Goal: Book appointment/travel/reservation

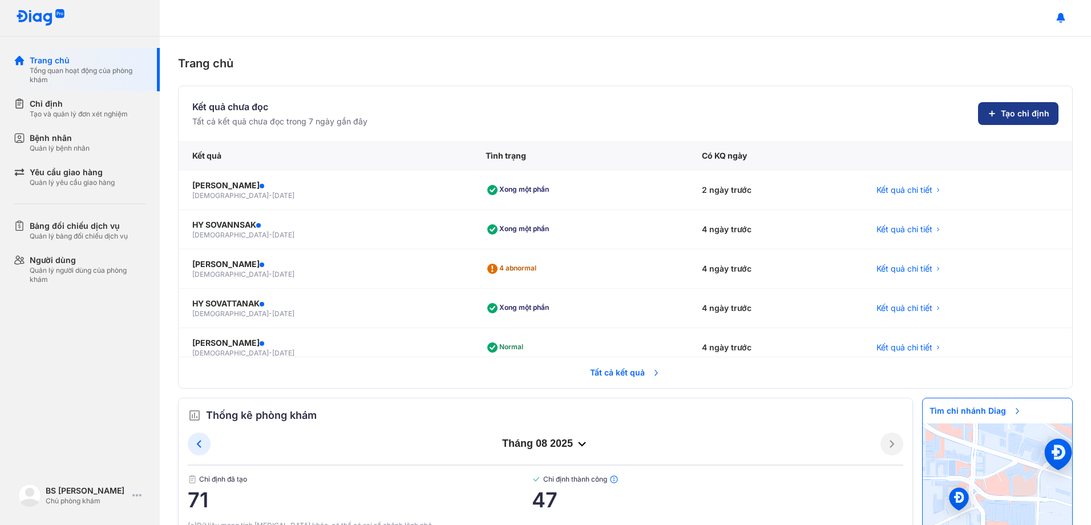
click at [1004, 111] on span "Tạo chỉ định" at bounding box center [1025, 113] width 48 height 11
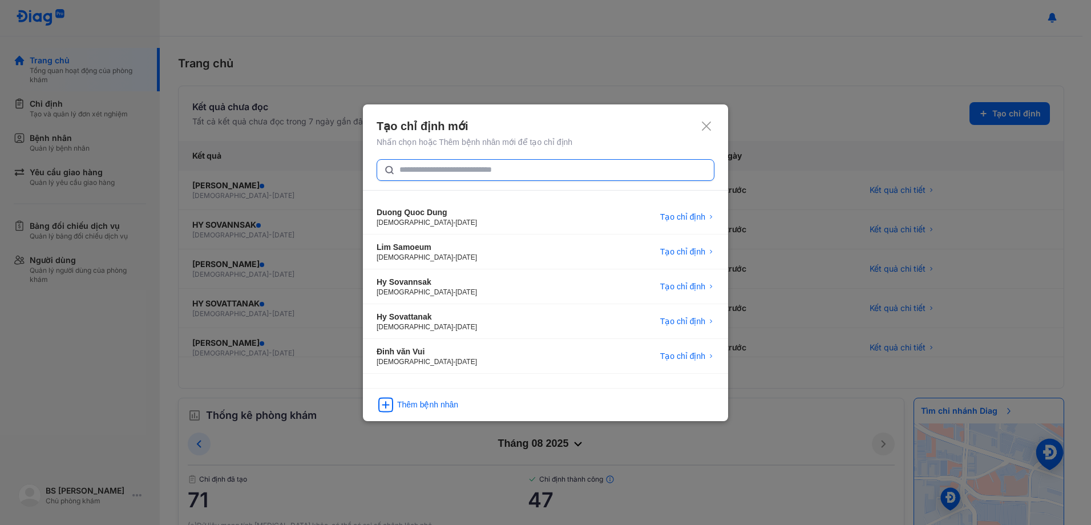
click at [433, 173] on input "text" at bounding box center [553, 170] width 308 height 21
click at [419, 404] on div "Thêm bệnh nhân" at bounding box center [427, 404] width 61 height 11
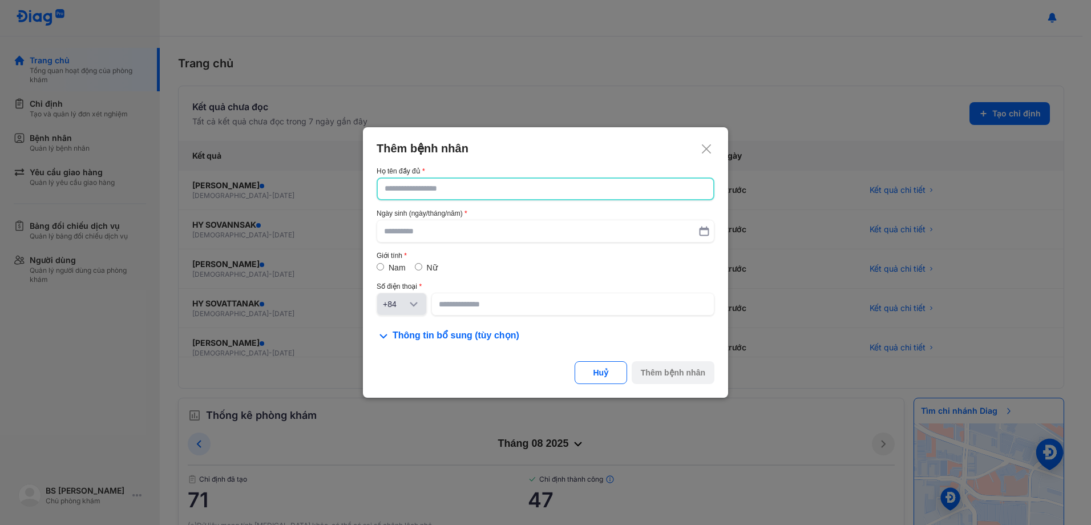
click at [456, 188] on input "text" at bounding box center [546, 189] width 322 height 21
type input "*"
type input "**********"
click at [426, 235] on input "text" at bounding box center [545, 231] width 323 height 21
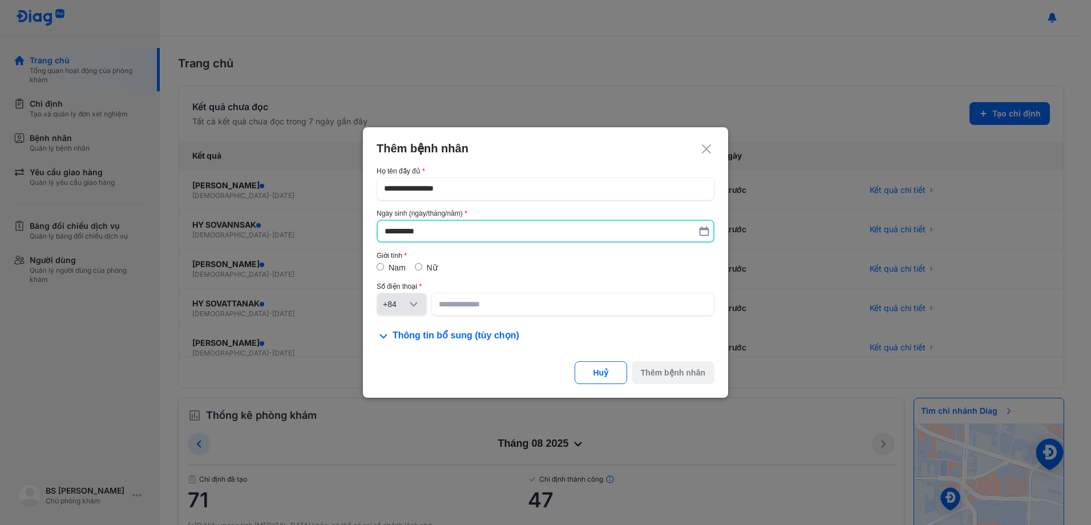
type input "**********"
click at [427, 267] on label "Nữ" at bounding box center [432, 268] width 11 height 9
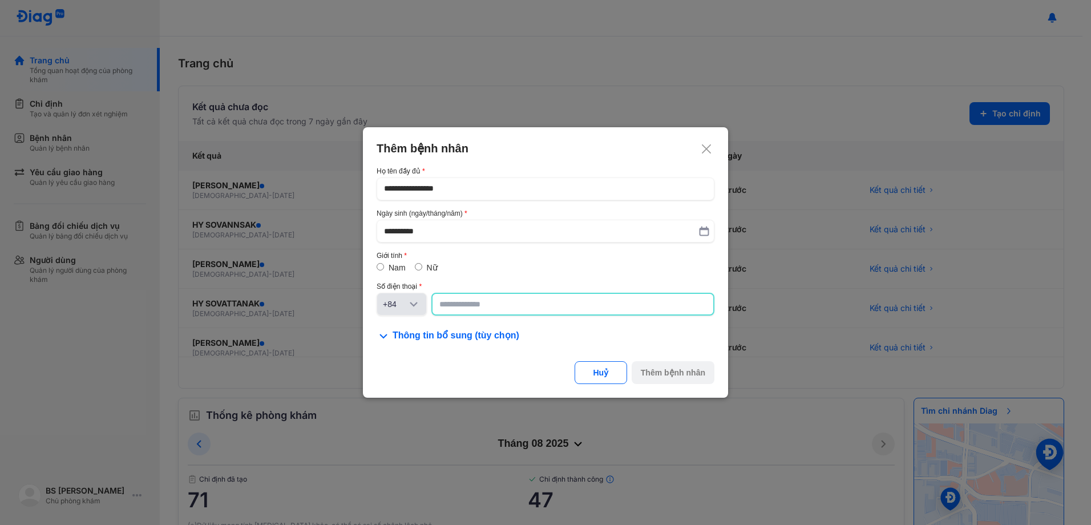
drag, startPoint x: 490, startPoint y: 308, endPoint x: 512, endPoint y: 304, distance: 22.6
click at [490, 306] on input at bounding box center [572, 304] width 267 height 21
type input "**********"
click at [677, 367] on div "Thêm bệnh nhân" at bounding box center [673, 372] width 64 height 11
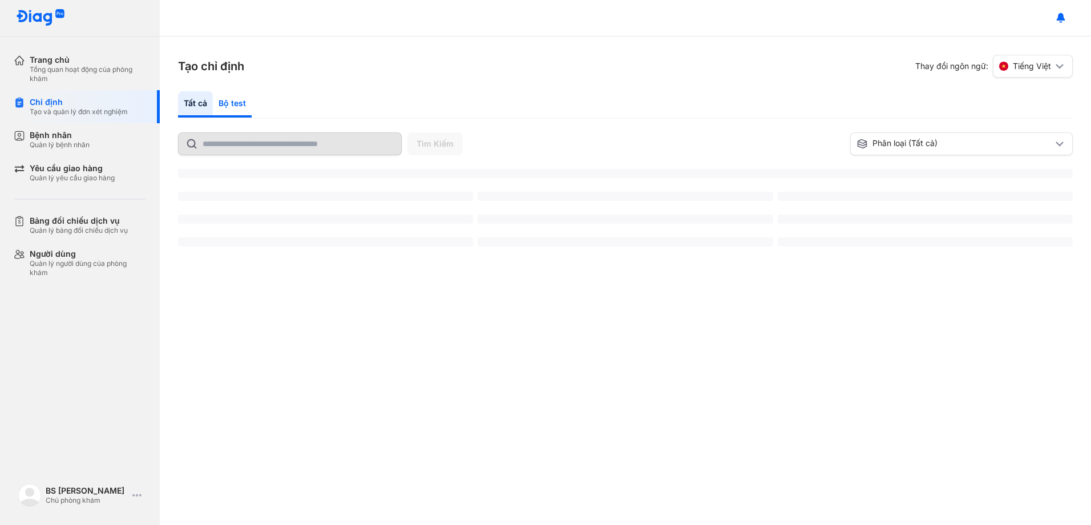
click at [232, 100] on div "Bộ test" at bounding box center [232, 104] width 39 height 26
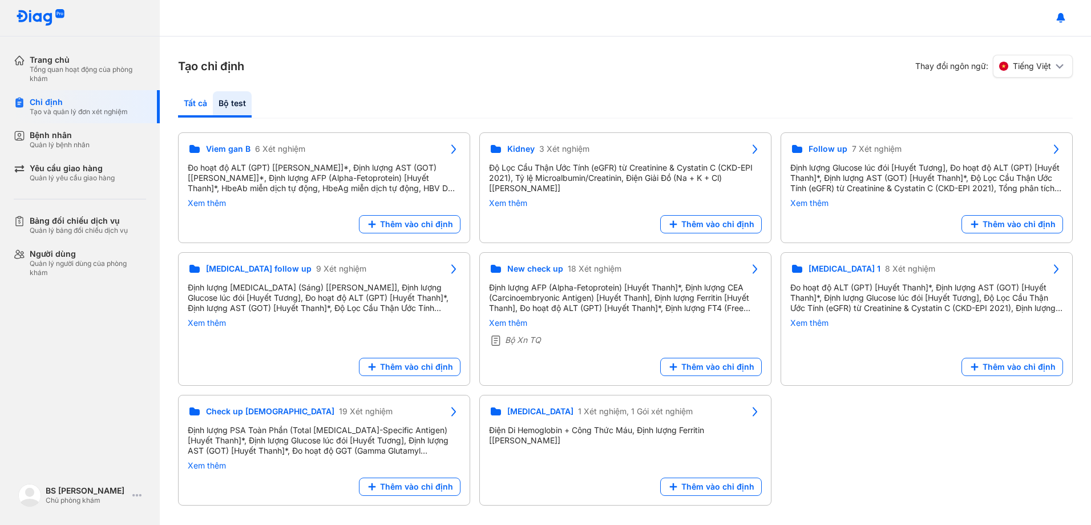
click at [195, 104] on div "Tất cả" at bounding box center [195, 104] width 35 height 26
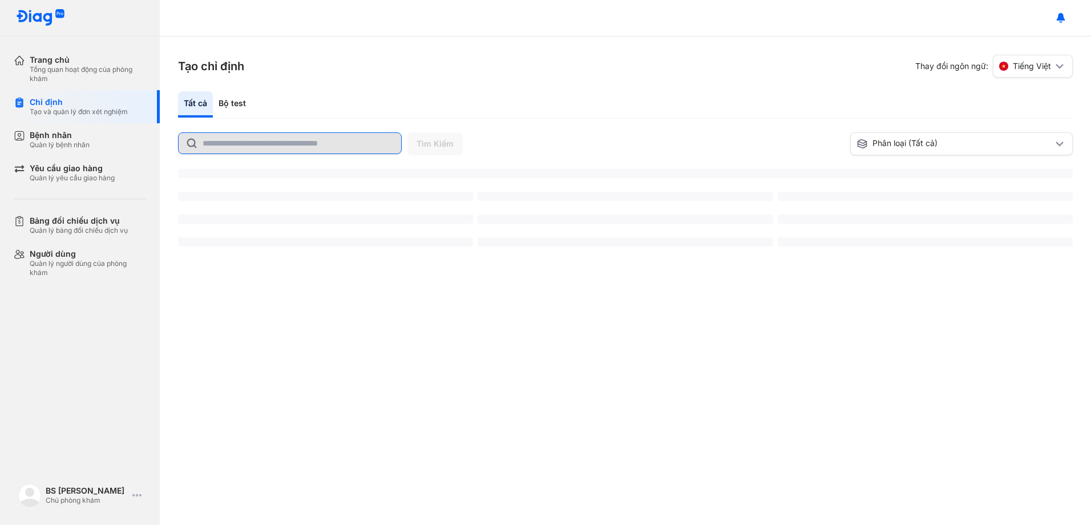
click at [225, 139] on input "text" at bounding box center [299, 143] width 192 height 21
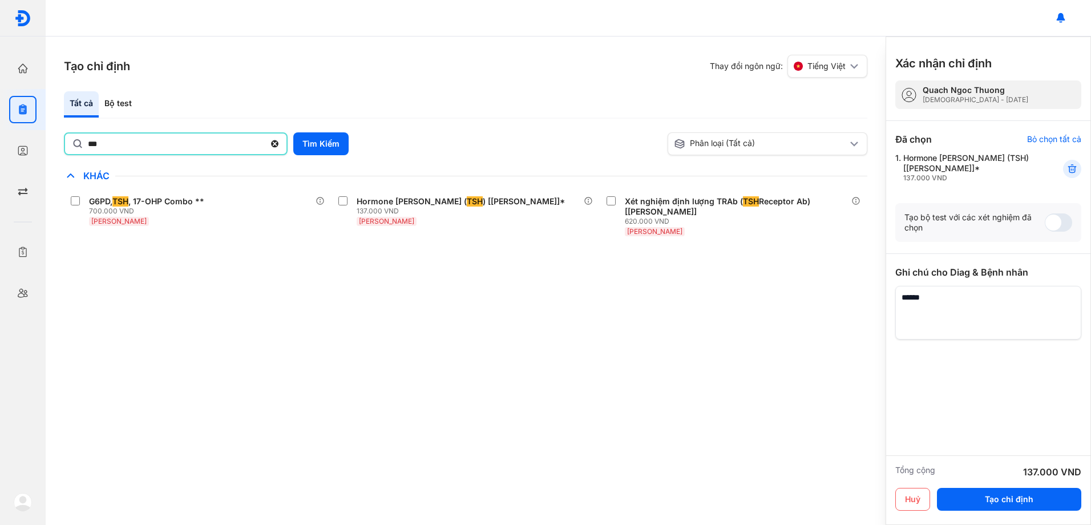
drag, startPoint x: 111, startPoint y: 143, endPoint x: 0, endPoint y: 124, distance: 112.9
click at [0, 127] on html "Trang chủ Tổng quan hoạt động của phòng khám Chỉ định Tạo và quản lý đơn xét ng…" at bounding box center [545, 262] width 1091 height 525
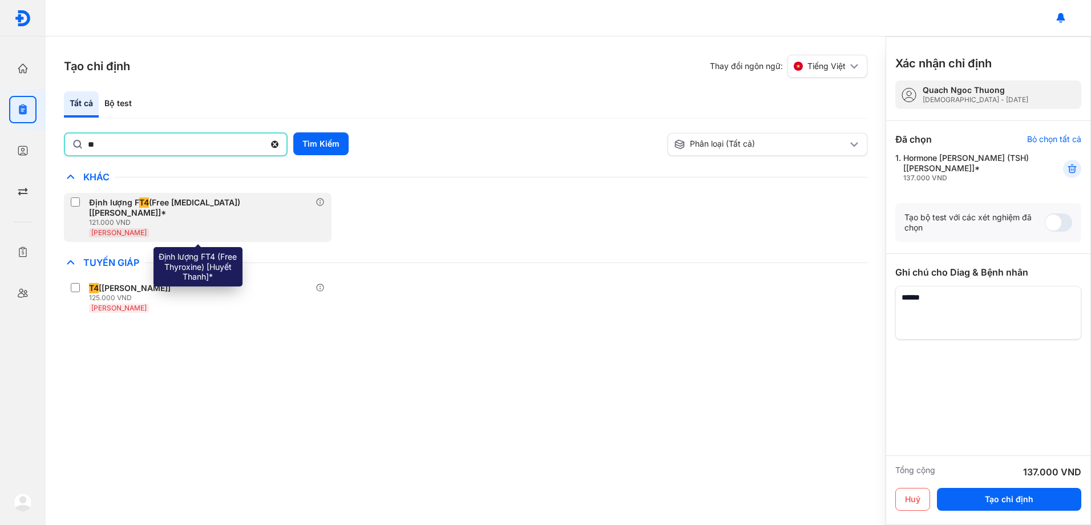
click at [102, 199] on div "Định lượng F T4 (Free [MEDICAL_DATA]) [[PERSON_NAME]]*" at bounding box center [200, 207] width 222 height 21
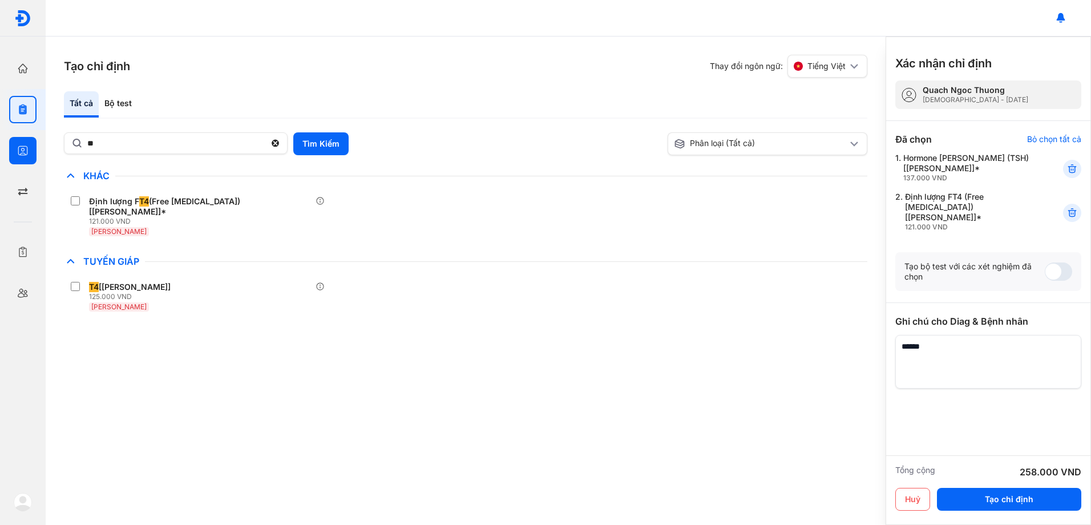
click at [0, 140] on html "Trang chủ Tổng quan hoạt động của phòng khám Chỉ định Tạo và quản lý đơn xét ng…" at bounding box center [545, 262] width 1091 height 525
type input "***"
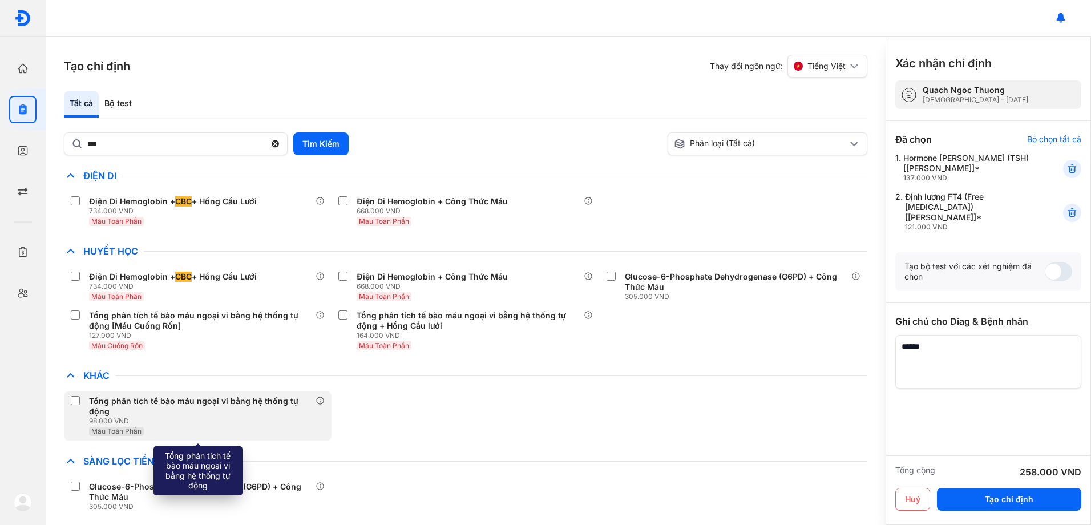
click at [81, 402] on label at bounding box center [78, 401] width 14 height 11
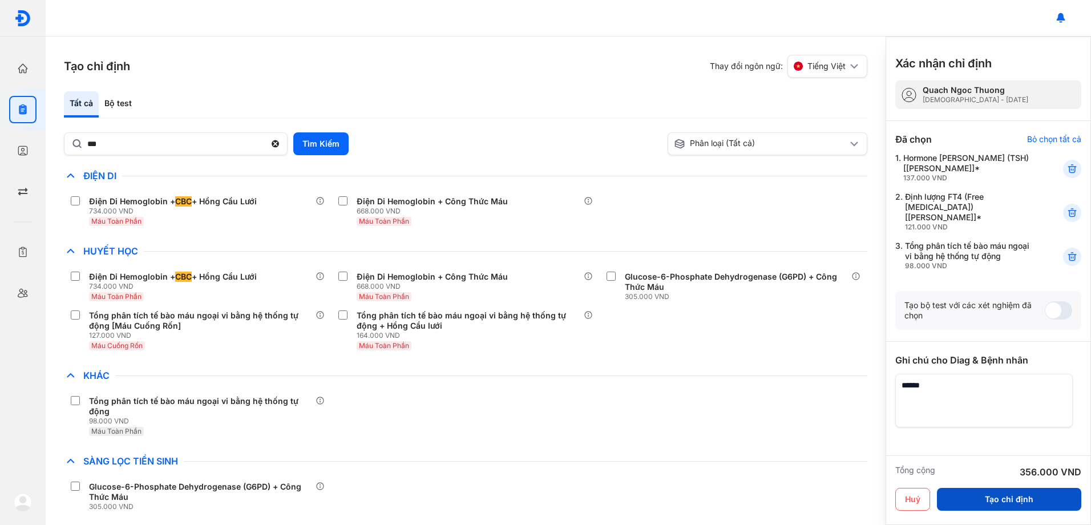
click at [999, 498] on button "Tạo chỉ định" at bounding box center [1009, 499] width 144 height 23
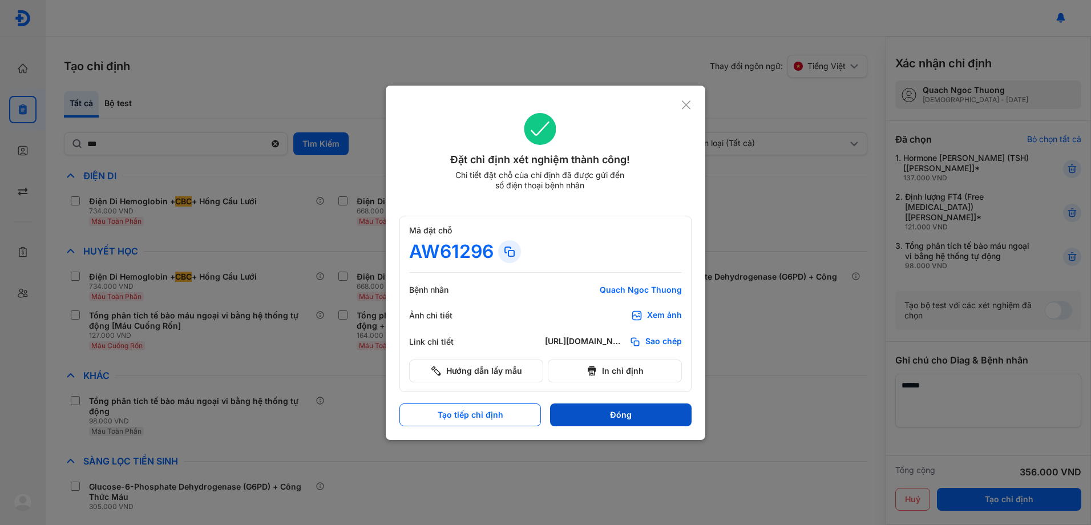
drag, startPoint x: 634, startPoint y: 414, endPoint x: 640, endPoint y: 413, distance: 5.8
click at [636, 414] on button "Đóng" at bounding box center [621, 414] width 142 height 23
